Goal: Information Seeking & Learning: Learn about a topic

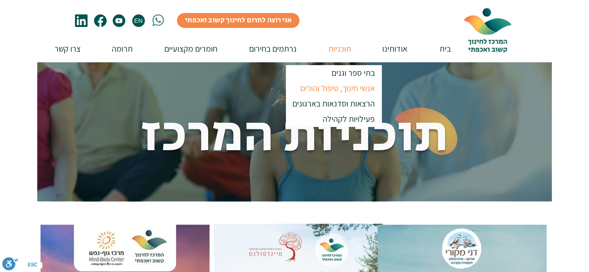
click at [327, 90] on p "אנשי חינוך, טיפול והורים" at bounding box center [337, 88] width 83 height 15
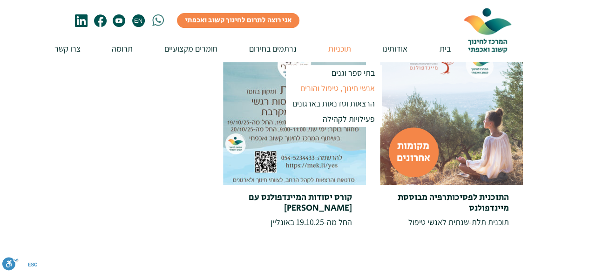
scroll to position [186, 0]
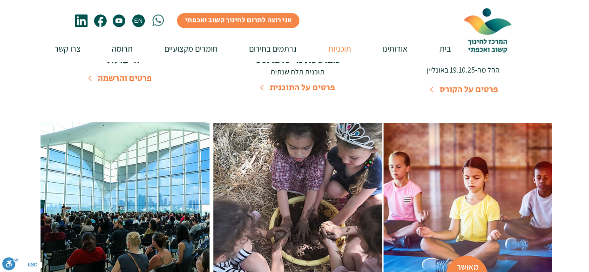
scroll to position [373, 0]
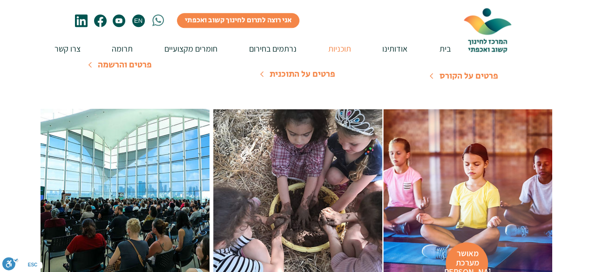
click at [308, 72] on span "פרטים על התוכנית" at bounding box center [303, 74] width 66 height 13
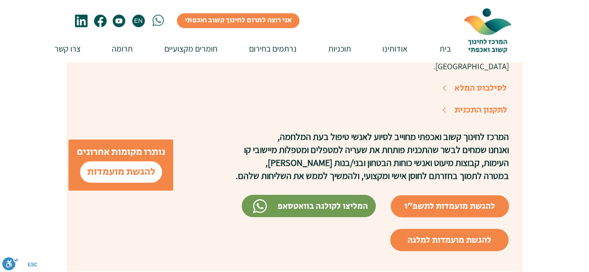
scroll to position [838, 0]
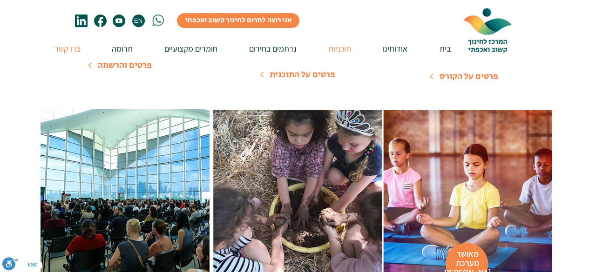
scroll to position [326, 0]
